Goal: Task Accomplishment & Management: Manage account settings

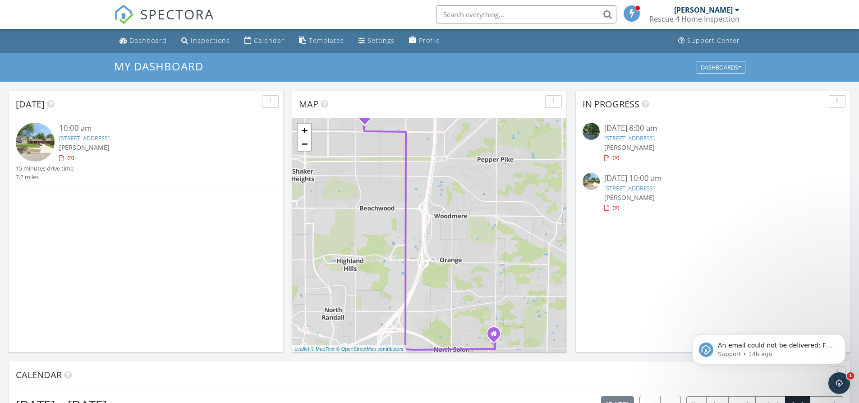
click at [320, 41] on div "Templates" at bounding box center [326, 40] width 35 height 9
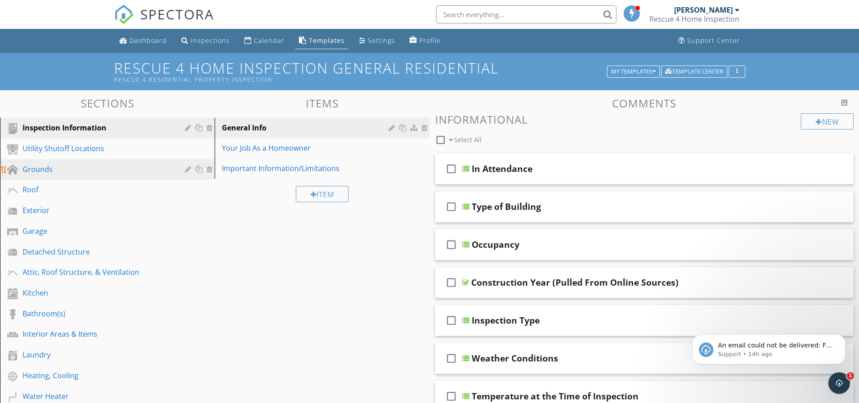
click at [85, 164] on div "Grounds" at bounding box center [97, 169] width 149 height 11
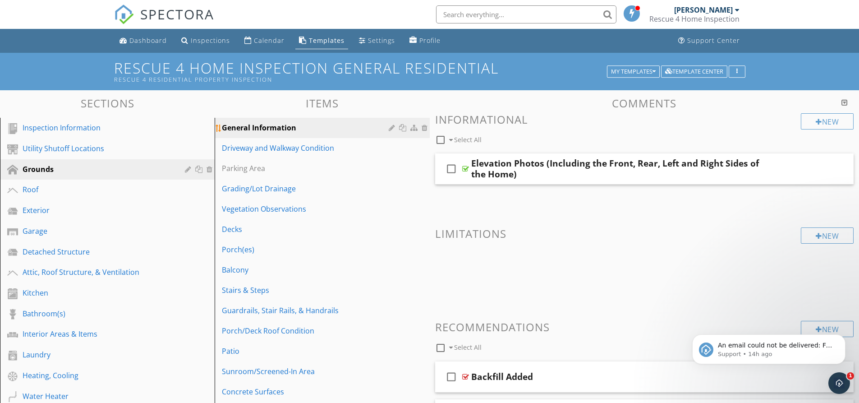
click at [267, 129] on div "General Information" at bounding box center [306, 127] width 169 height 11
click at [735, 11] on div at bounding box center [737, 9] width 5 height 7
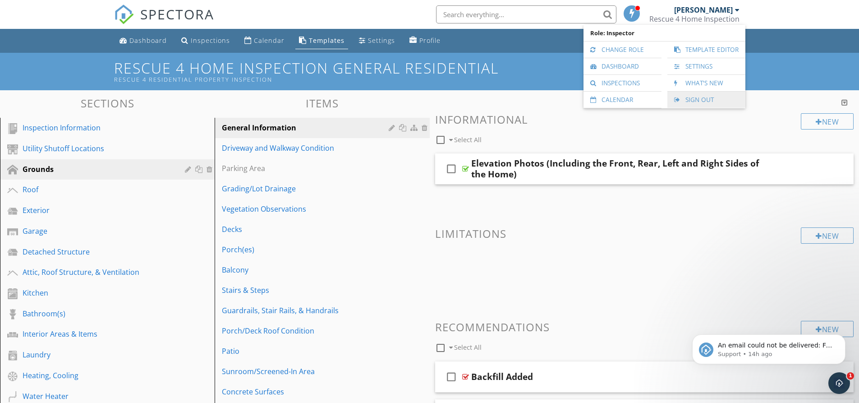
click at [703, 100] on link "Sign Out" at bounding box center [706, 100] width 69 height 16
